Goal: Task Accomplishment & Management: Complete application form

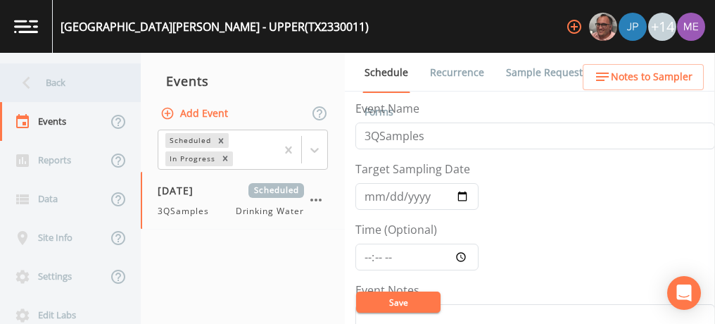
click at [56, 83] on div "Back" at bounding box center [63, 82] width 127 height 39
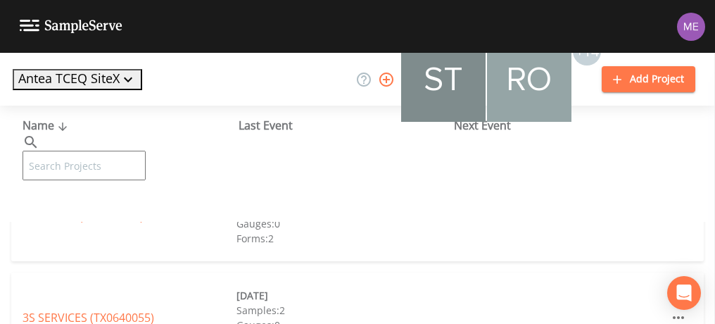
click at [109, 151] on input "text" at bounding box center [84, 166] width 123 height 30
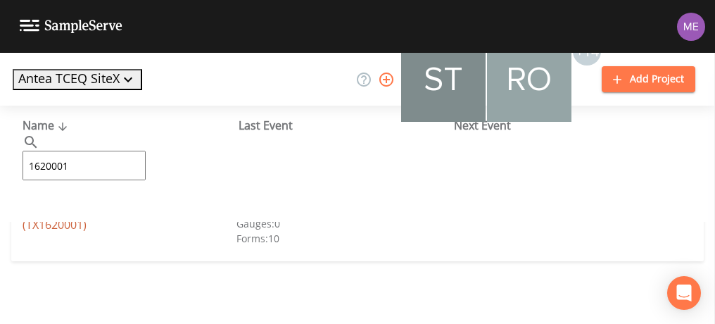
type input "1620001"
click at [72, 218] on link "CITY OF [GEOGRAPHIC_DATA] (TX1620001)" at bounding box center [100, 216] width 154 height 32
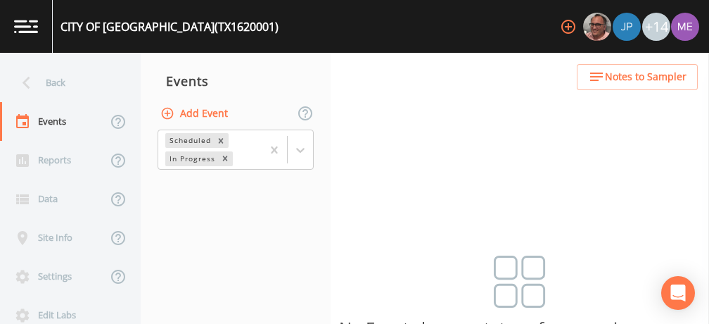
click at [201, 108] on button "Add Event" at bounding box center [196, 114] width 76 height 26
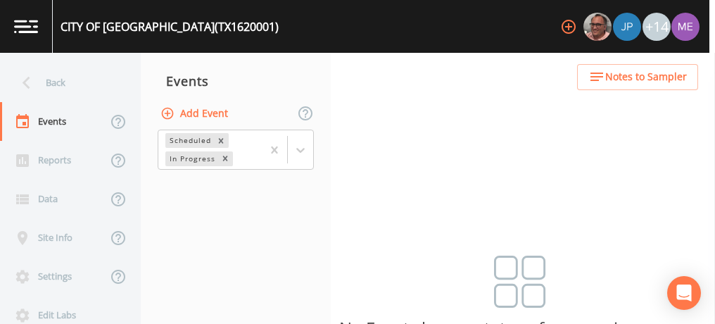
type input "3QSamples"
type input "[DATE]"
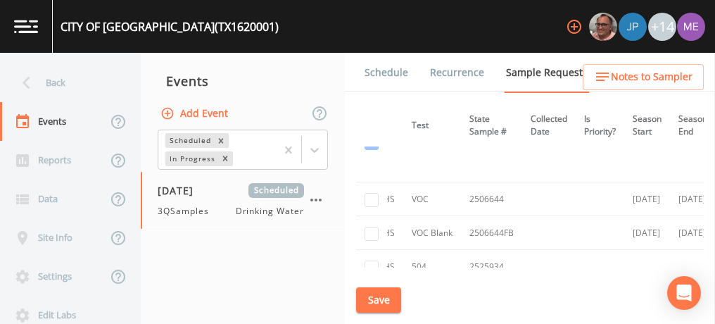
scroll to position [3789, 244]
checkbox input "true"
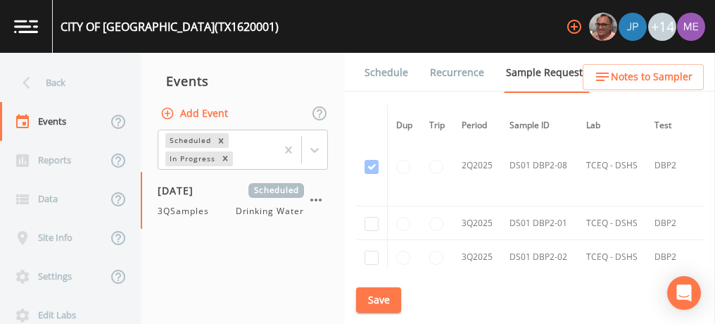
scroll to position [5425, 0]
checkbox input "true"
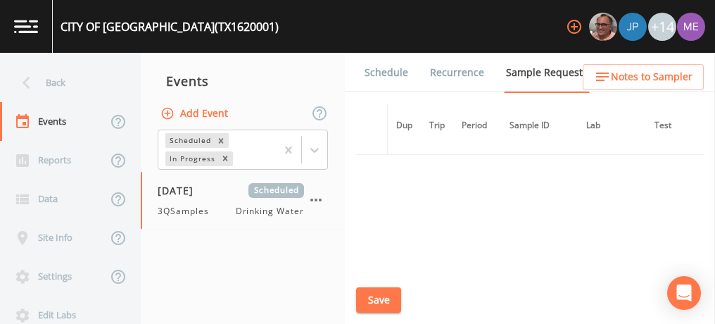
scroll to position [4621, 0]
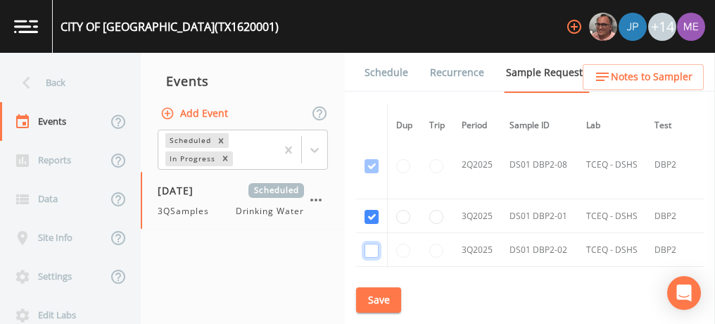
checkbox input "true"
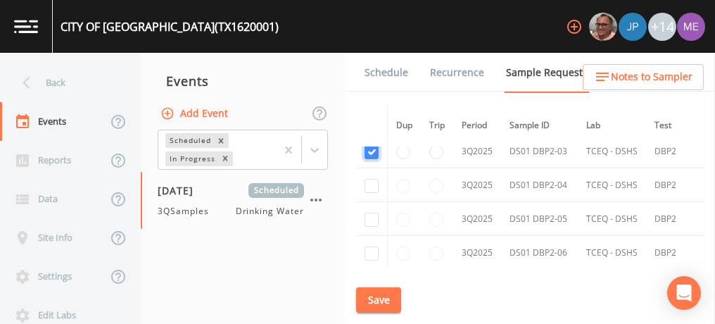
scroll to position [4754, 0]
click at [379, 167] on td at bounding box center [372, 184] width 32 height 34
checkbox input "true"
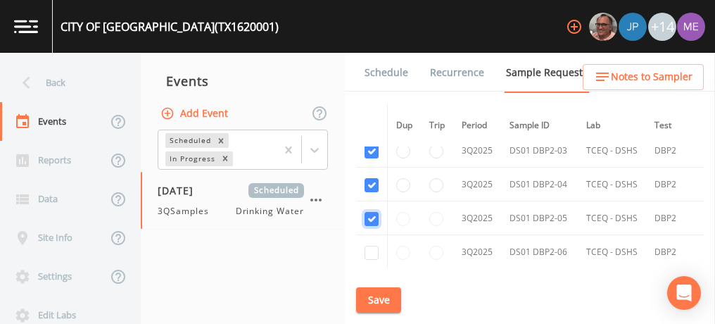
checkbox input "true"
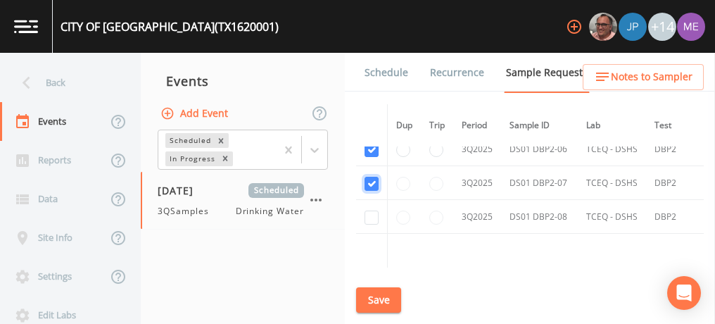
checkbox input "true"
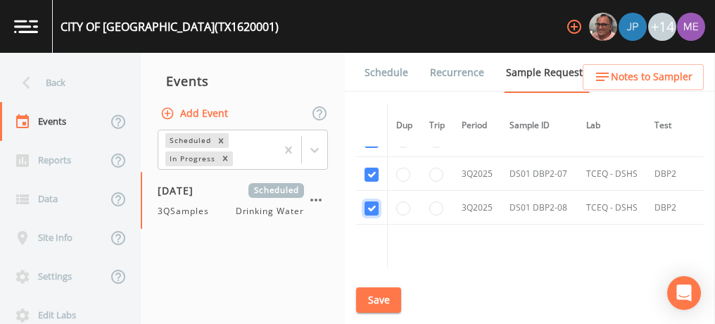
scroll to position [4867, 0]
click at [372, 297] on button "Save" at bounding box center [378, 300] width 45 height 26
click at [374, 302] on button "Save" at bounding box center [378, 300] width 45 height 26
click at [390, 71] on link "Schedule" at bounding box center [386, 72] width 48 height 39
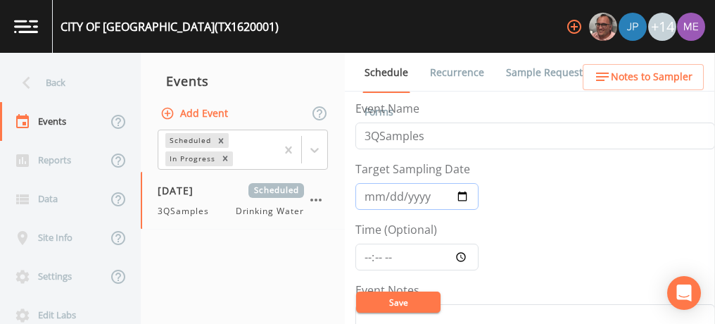
click at [385, 192] on input "[DATE]" at bounding box center [416, 196] width 123 height 27
type input "[DATE]"
click at [367, 258] on input "Time (Optional)" at bounding box center [416, 257] width 123 height 27
type input "09:30"
click at [381, 298] on button "Save" at bounding box center [398, 301] width 84 height 21
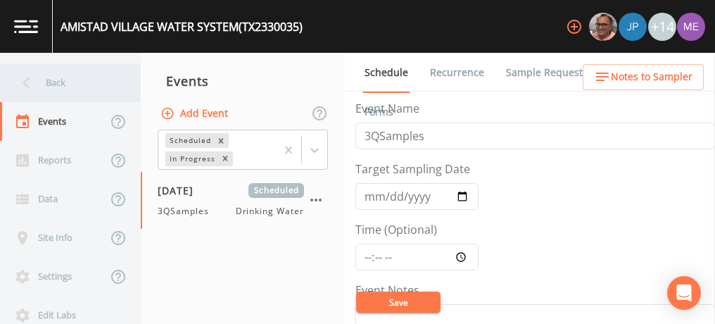
click at [60, 84] on div "Back" at bounding box center [63, 82] width 127 height 39
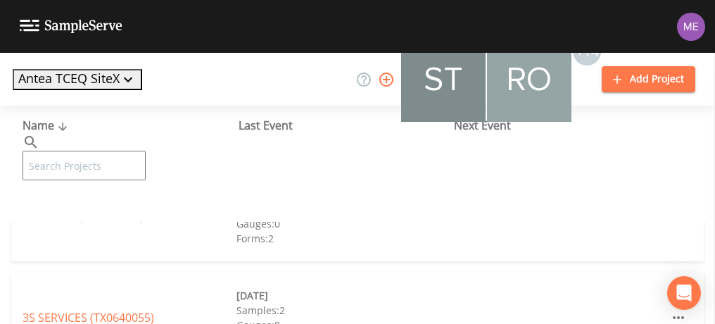
click at [94, 151] on input "text" at bounding box center [84, 166] width 123 height 30
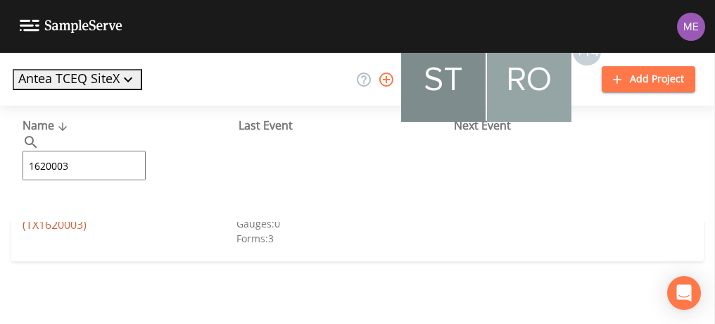
type input "1620003"
click at [113, 207] on link "MAVERICK COUNTY AIRPORT WATER WORKS (TX1620003)" at bounding box center [120, 216] width 194 height 32
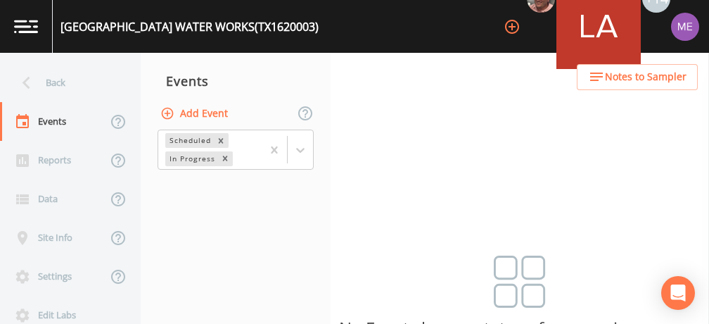
click at [191, 108] on button "Add Event" at bounding box center [196, 114] width 76 height 26
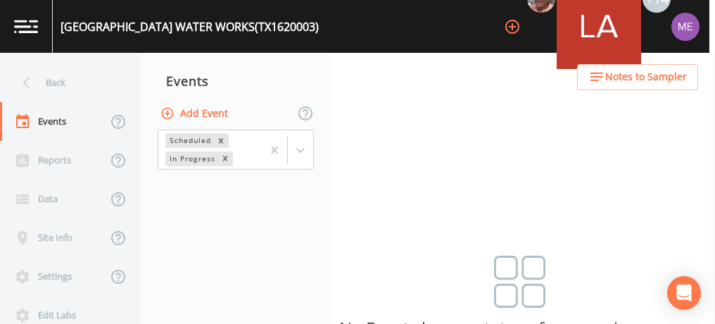
type input "3QSamples"
type input "[DATE]"
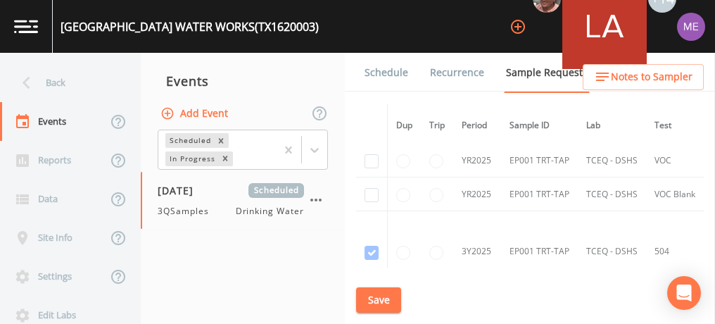
scroll to position [1866, 0]
checkbox input "true"
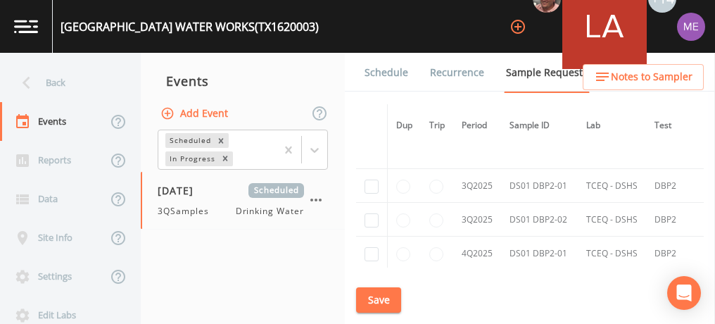
scroll to position [2474, 0]
checkbox input "true"
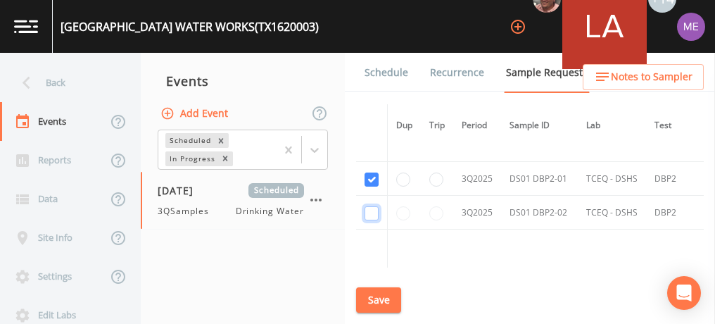
checkbox input "true"
click at [391, 303] on button "Save" at bounding box center [378, 300] width 45 height 26
click at [388, 306] on button "Save" at bounding box center [378, 300] width 45 height 26
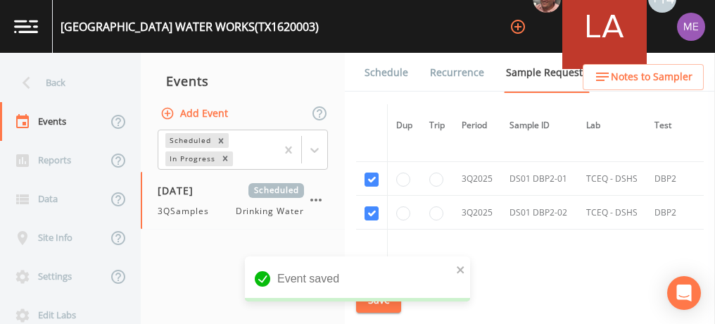
click at [386, 72] on link "Schedule" at bounding box center [386, 72] width 48 height 39
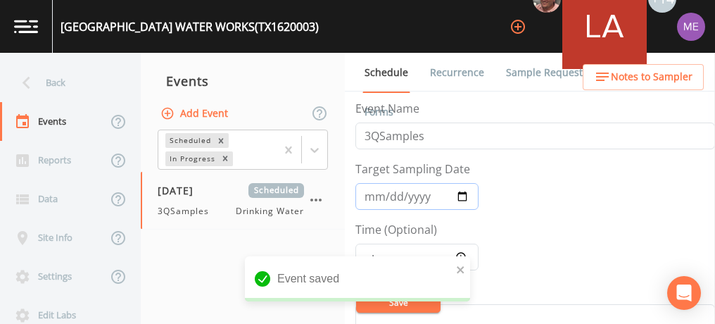
click at [392, 194] on input "[DATE]" at bounding box center [416, 196] width 123 height 27
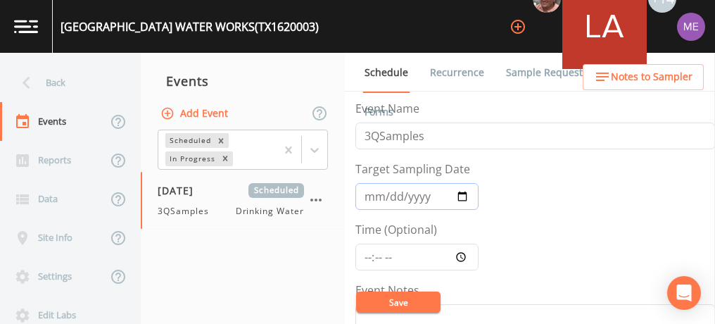
type input "[DATE]"
click at [366, 258] on input "Time (Optional)" at bounding box center [416, 257] width 123 height 27
click at [369, 254] on input "Time (Optional)" at bounding box center [416, 257] width 123 height 27
type input "08:00"
click at [389, 296] on button "Save" at bounding box center [398, 301] width 84 height 21
